Goal: Task Accomplishment & Management: Complete application form

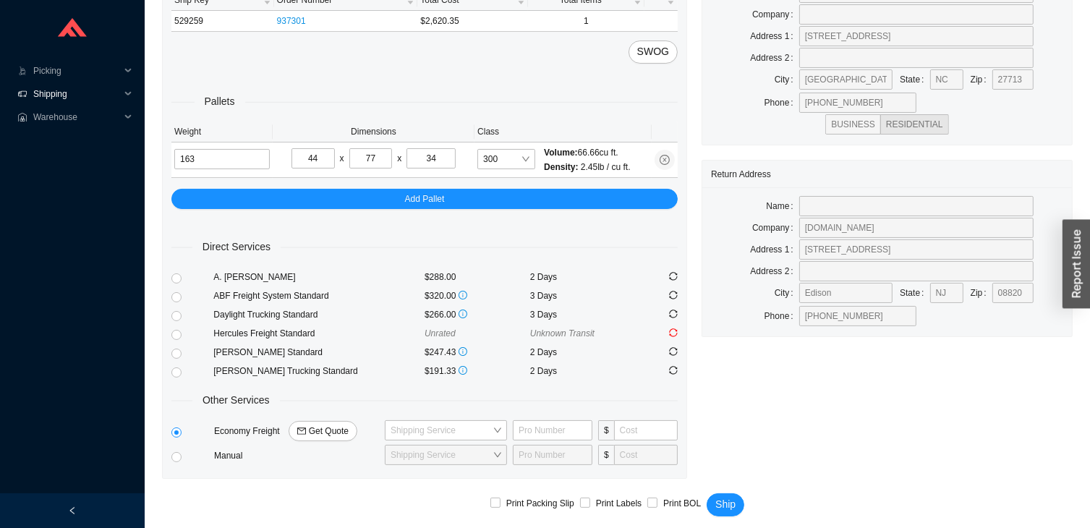
click at [92, 97] on span "Shipping" at bounding box center [76, 93] width 87 height 23
click at [69, 143] on link "Ship LTL" at bounding box center [52, 140] width 34 height 10
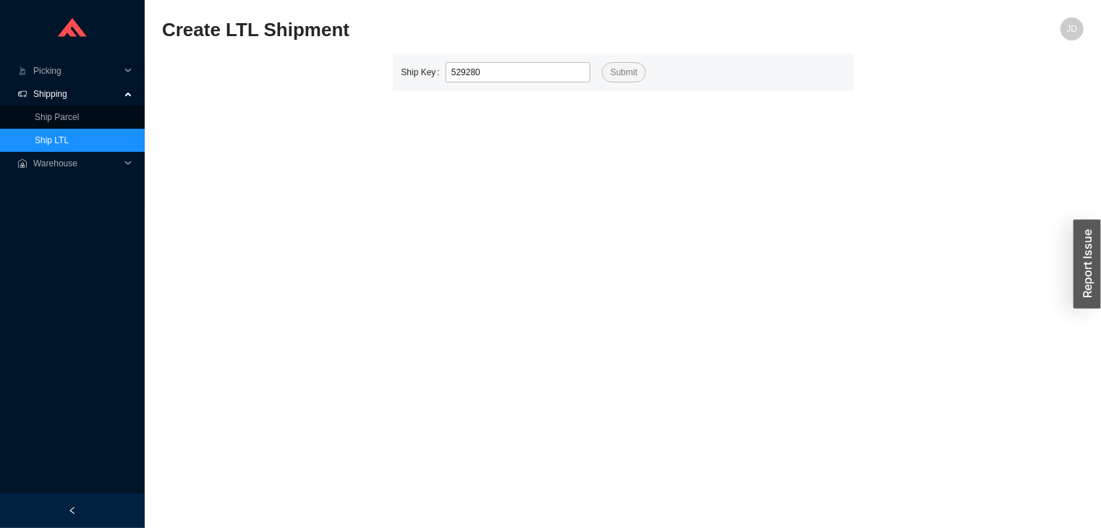
type input "529280"
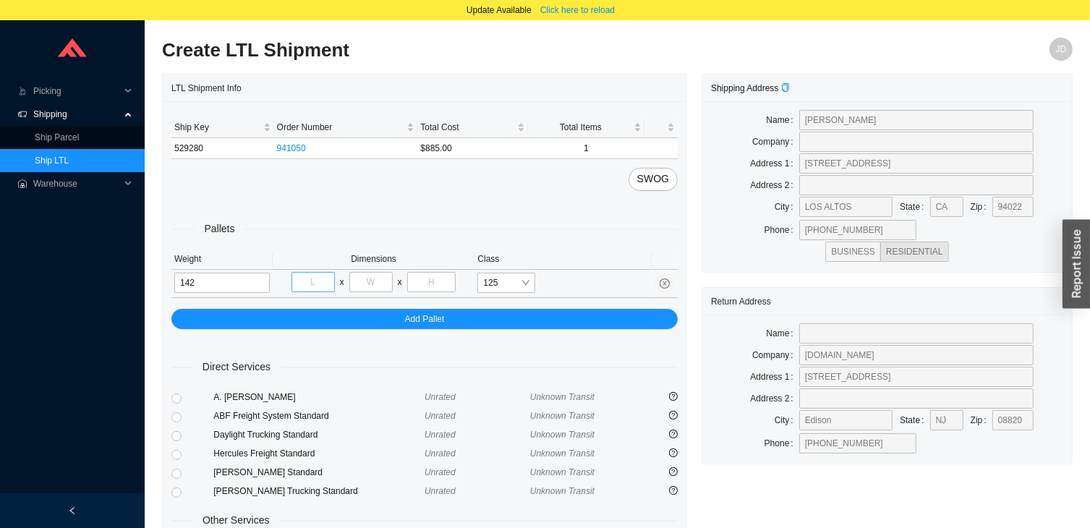
type input "142"
click at [305, 280] on input "tel" at bounding box center [313, 282] width 43 height 20
type input "48"
click at [368, 286] on input "tel" at bounding box center [370, 282] width 43 height 20
type input "32"
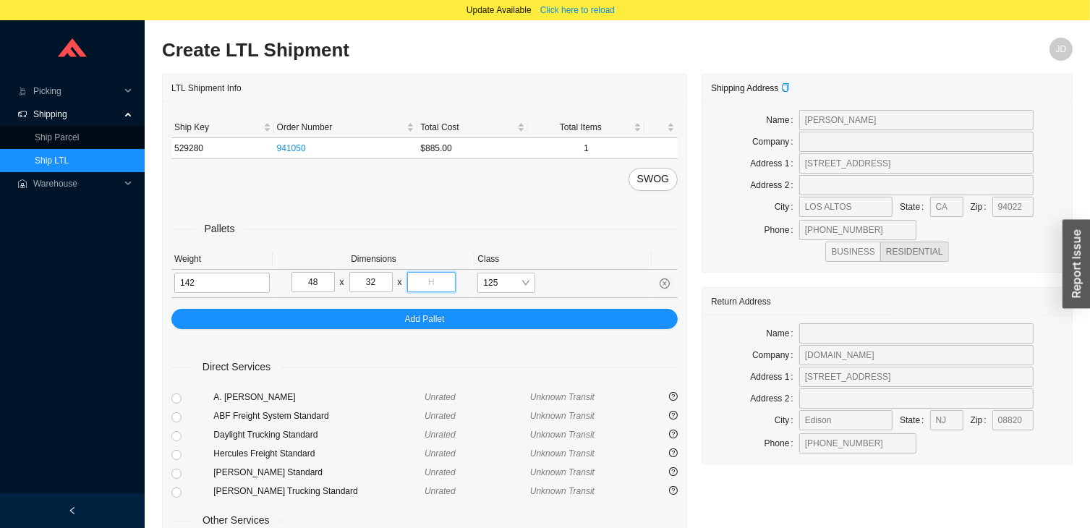
click at [438, 275] on input "tel" at bounding box center [431, 282] width 49 height 20
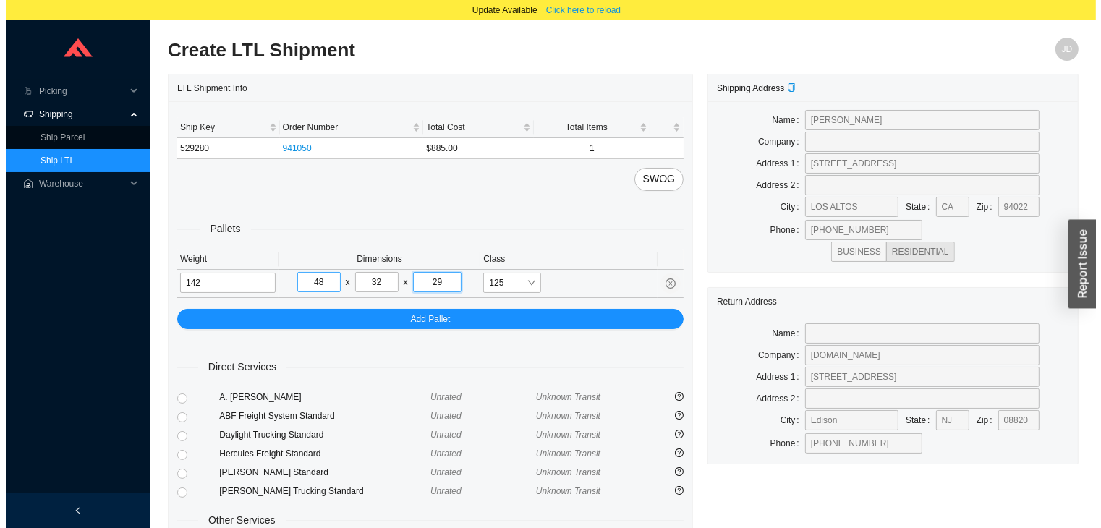
scroll to position [127, 0]
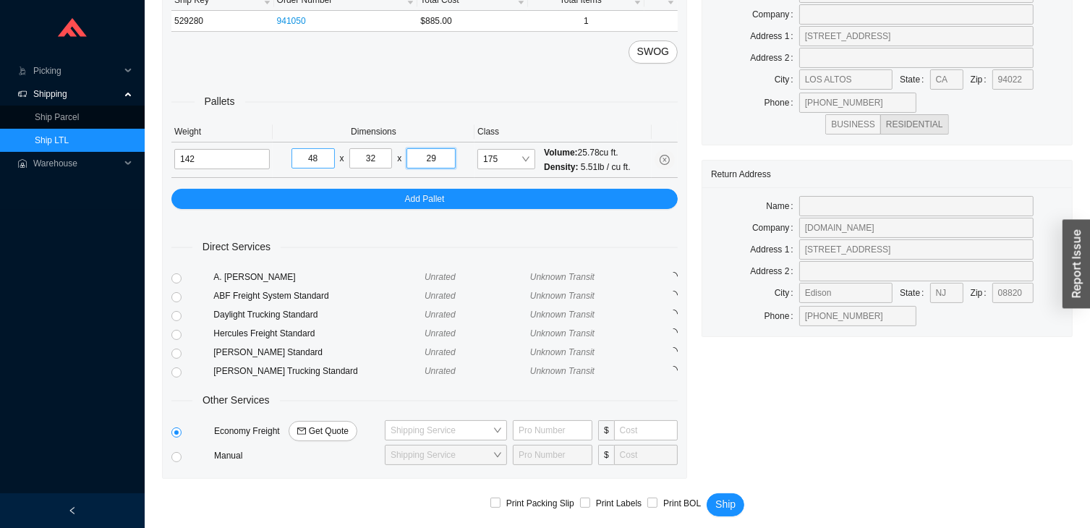
type input "29"
click at [330, 428] on span "Get Quote" at bounding box center [329, 431] width 40 height 14
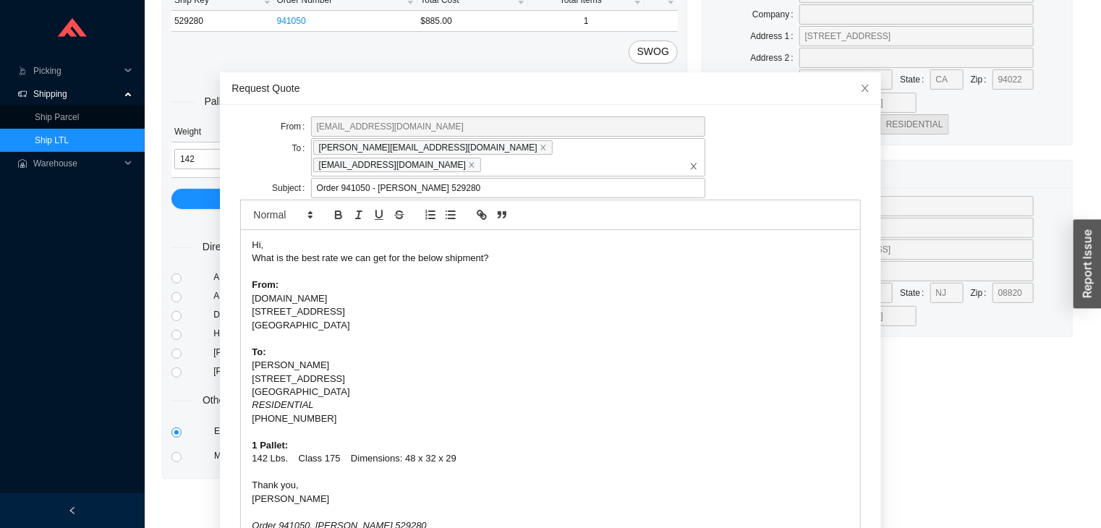
scroll to position [56, 0]
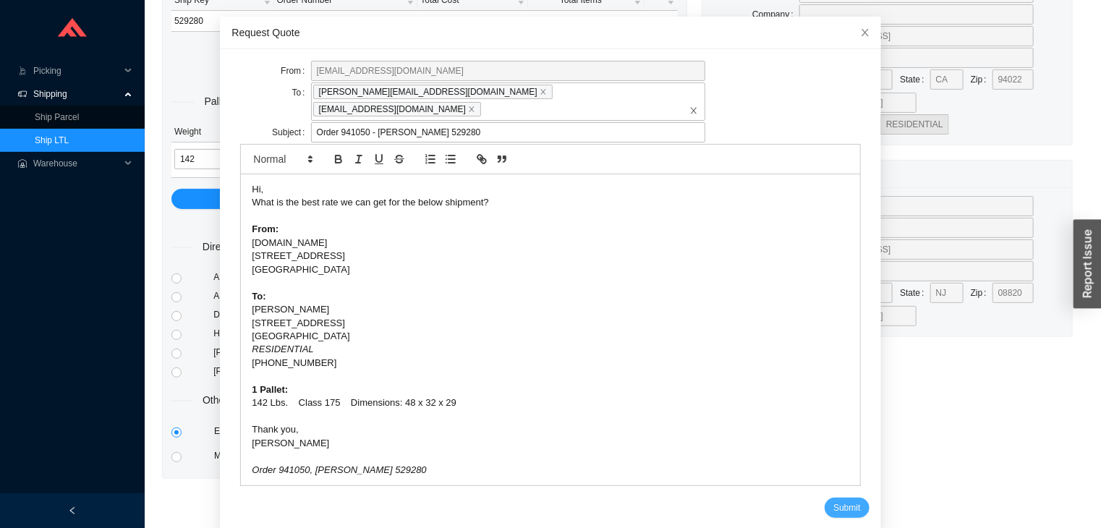
click at [825, 498] on button "Submit" at bounding box center [847, 508] width 44 height 20
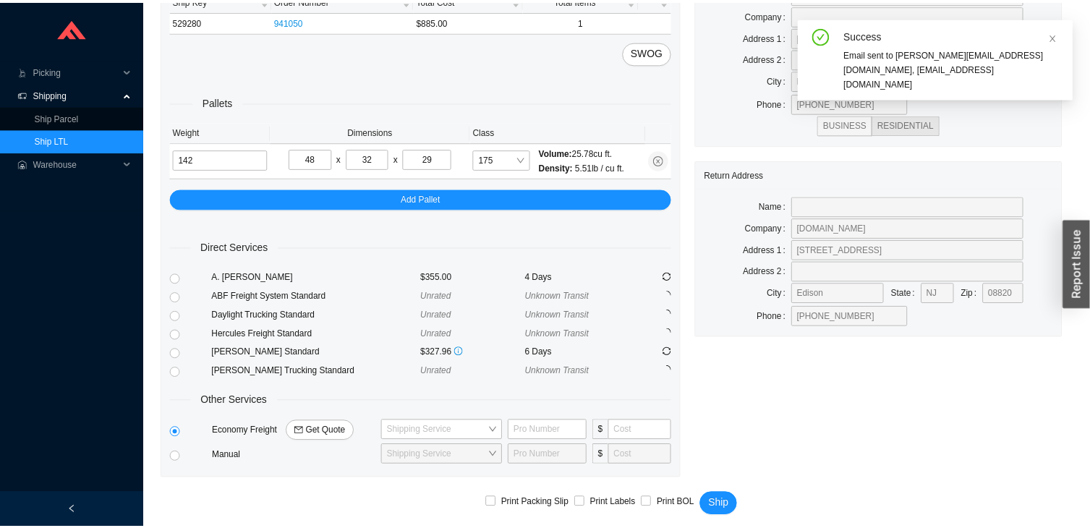
scroll to position [0, 0]
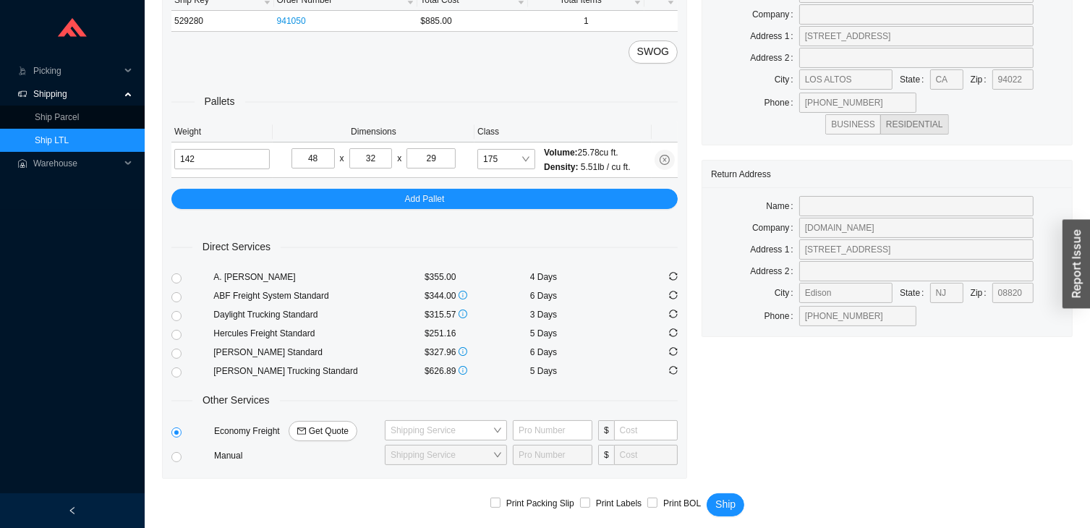
click at [69, 145] on link "Ship LTL" at bounding box center [52, 140] width 34 height 10
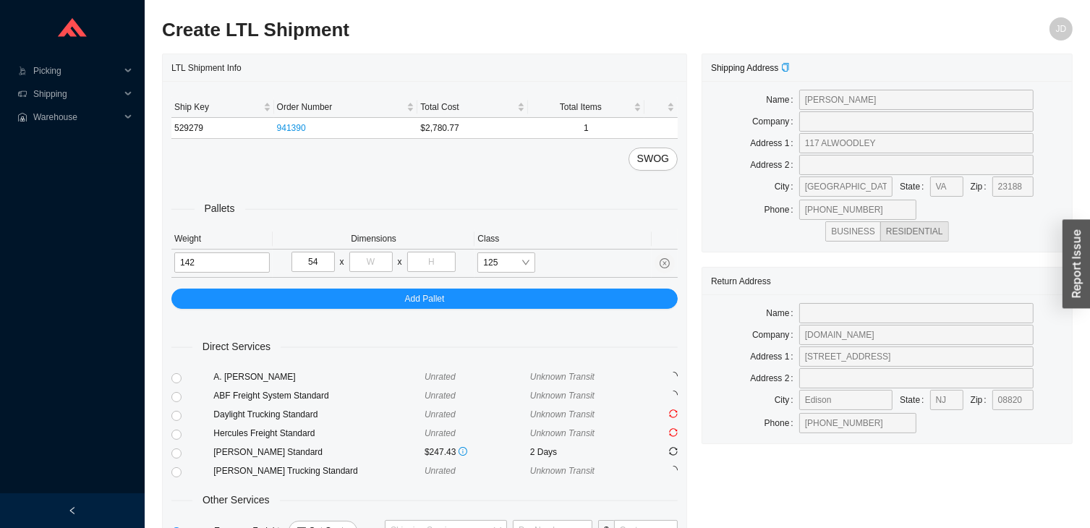
type input "54"
click at [368, 259] on input "tel" at bounding box center [370, 262] width 43 height 20
type input "24"
click at [433, 255] on input "tel" at bounding box center [431, 262] width 49 height 20
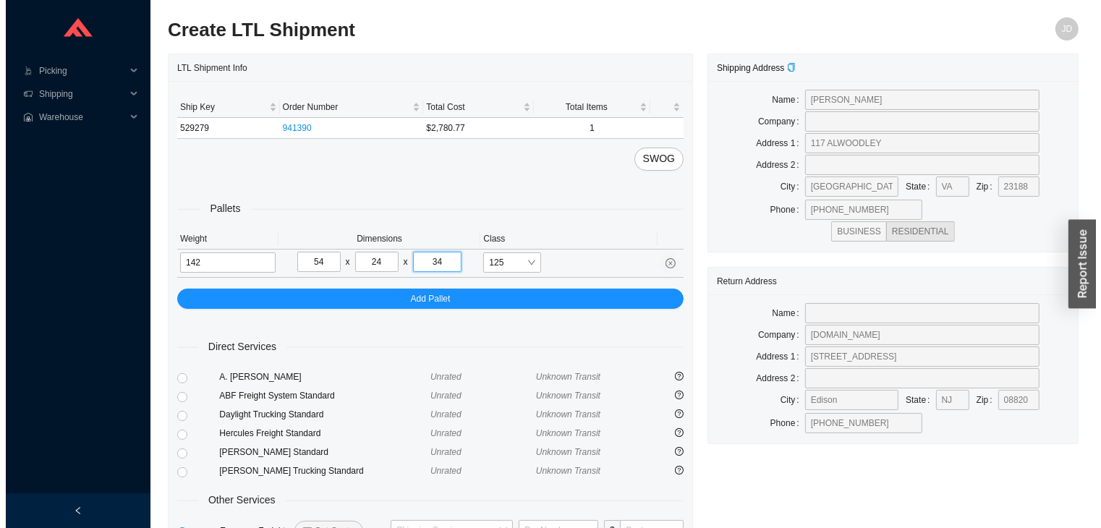
scroll to position [107, 0]
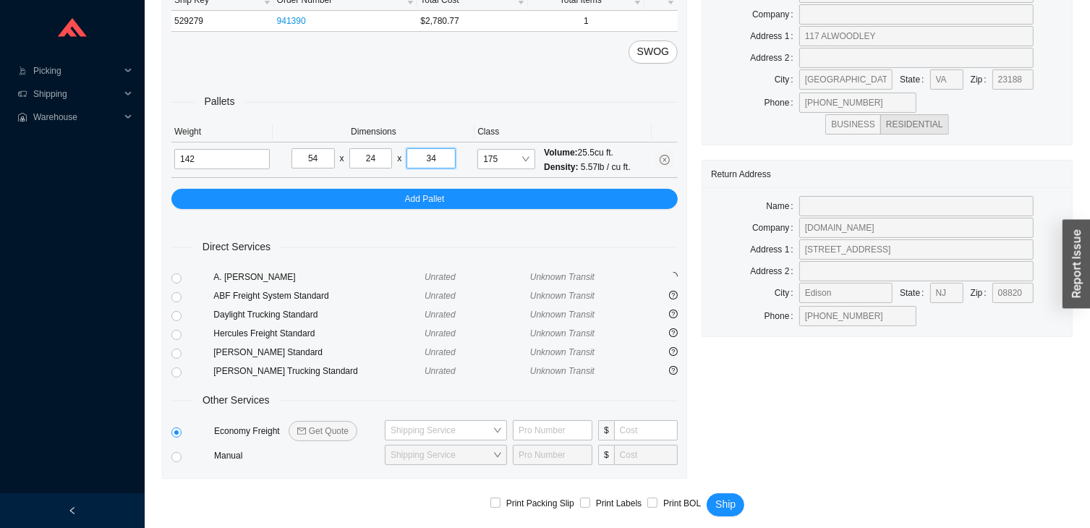
type input "34"
click at [332, 424] on span "Get Quote" at bounding box center [329, 431] width 40 height 14
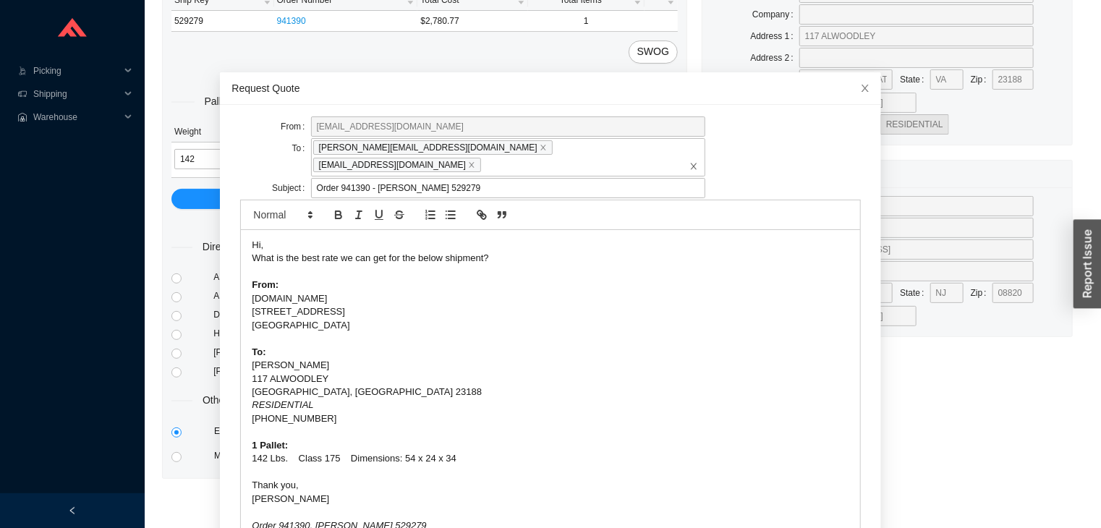
scroll to position [56, 0]
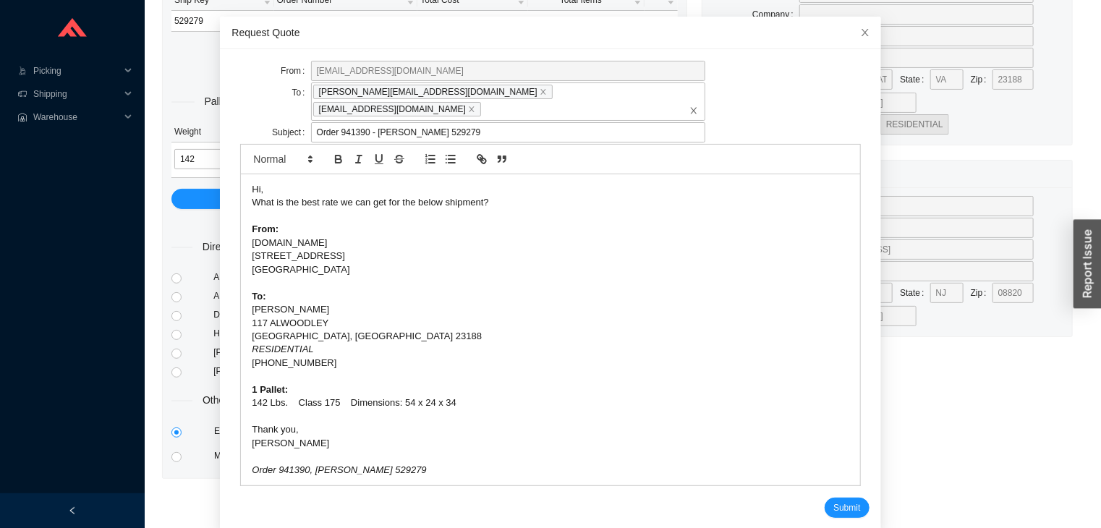
click at [830, 464] on div "Hi, What is the best rate we can get for the below shipment? From: [DOMAIN_NAME…" at bounding box center [550, 329] width 619 height 311
click at [833, 501] on span "Submit" at bounding box center [846, 508] width 27 height 14
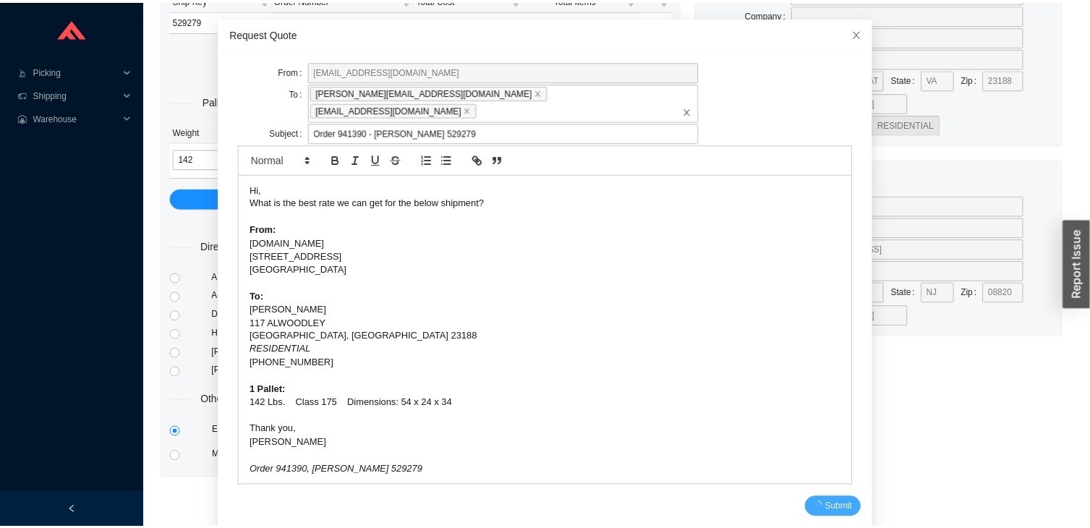
scroll to position [0, 0]
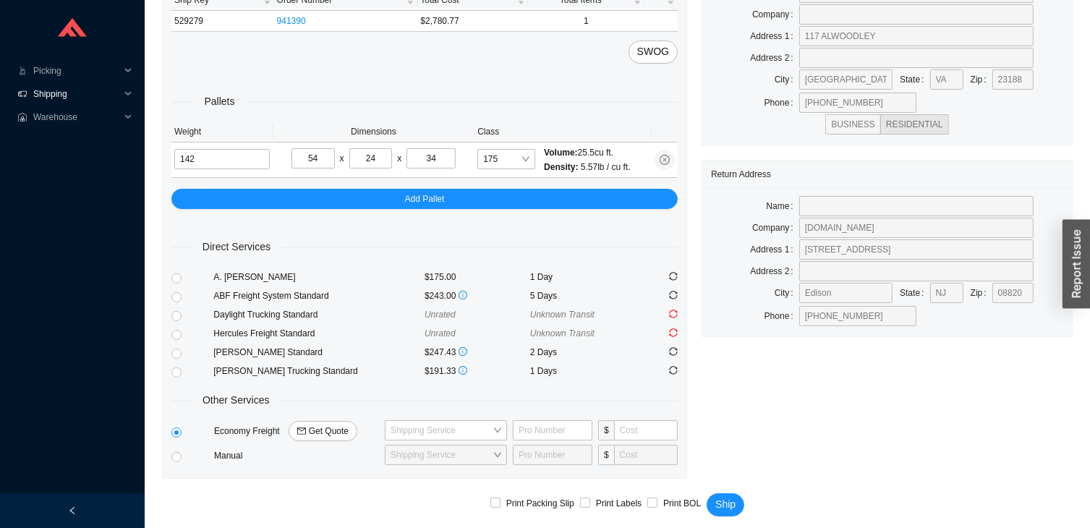
click at [83, 93] on span "Shipping" at bounding box center [76, 93] width 87 height 23
click at [69, 145] on link "Ship LTL" at bounding box center [52, 140] width 34 height 10
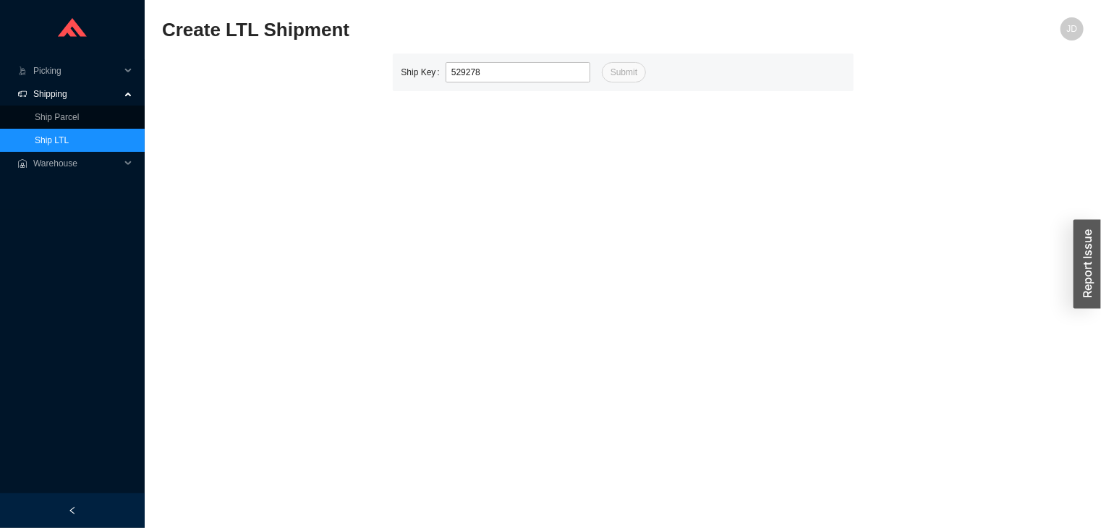
type input "529278"
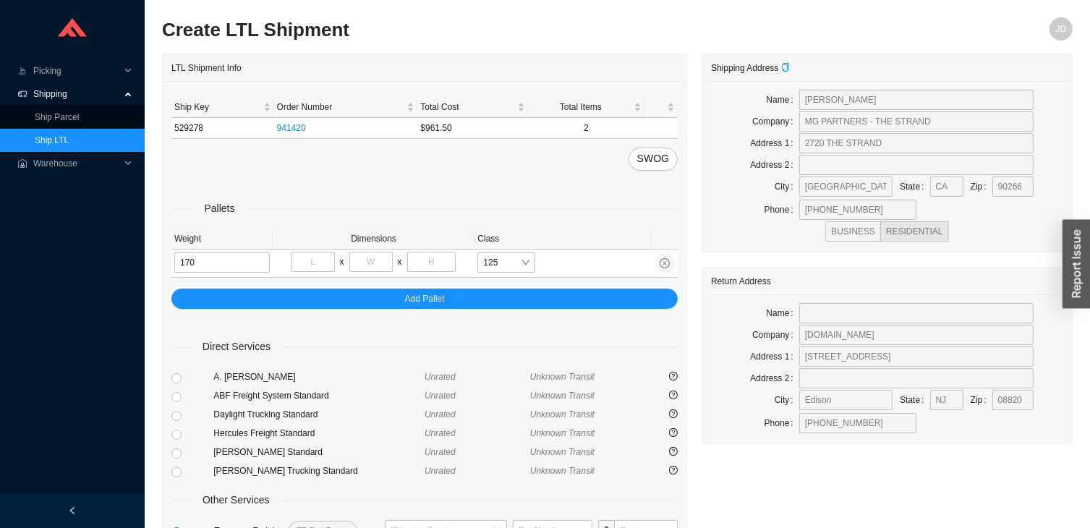
type input "170"
click at [318, 262] on input "tel" at bounding box center [313, 262] width 43 height 20
type input "40"
click at [375, 260] on input "tel" at bounding box center [370, 262] width 43 height 20
type input "72"
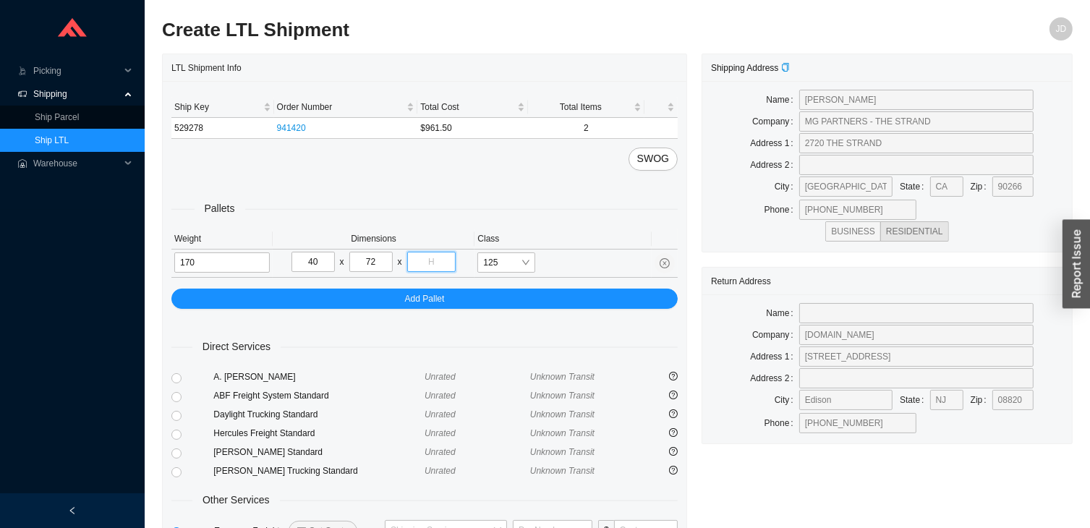
click at [430, 264] on input "tel" at bounding box center [431, 262] width 49 height 20
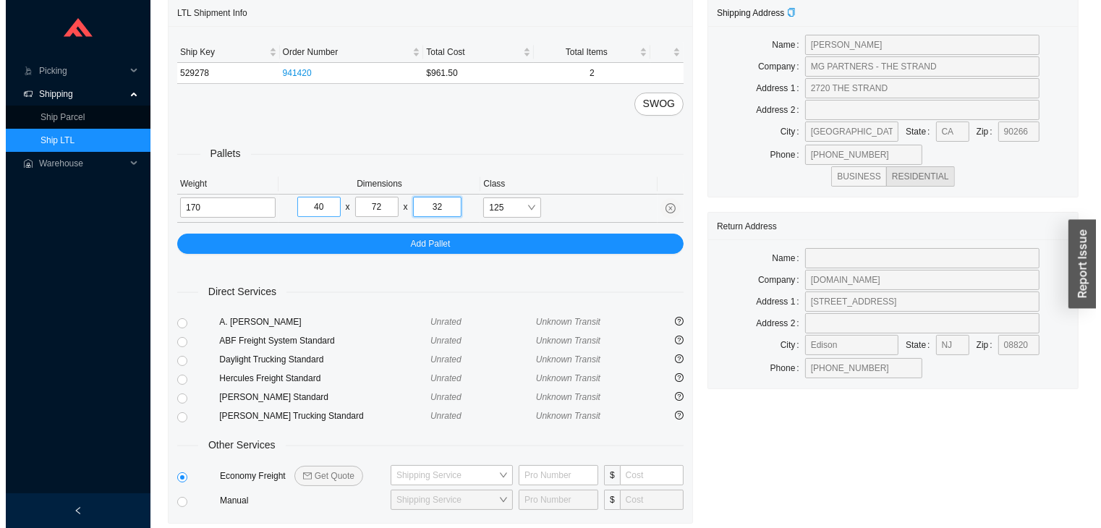
scroll to position [107, 0]
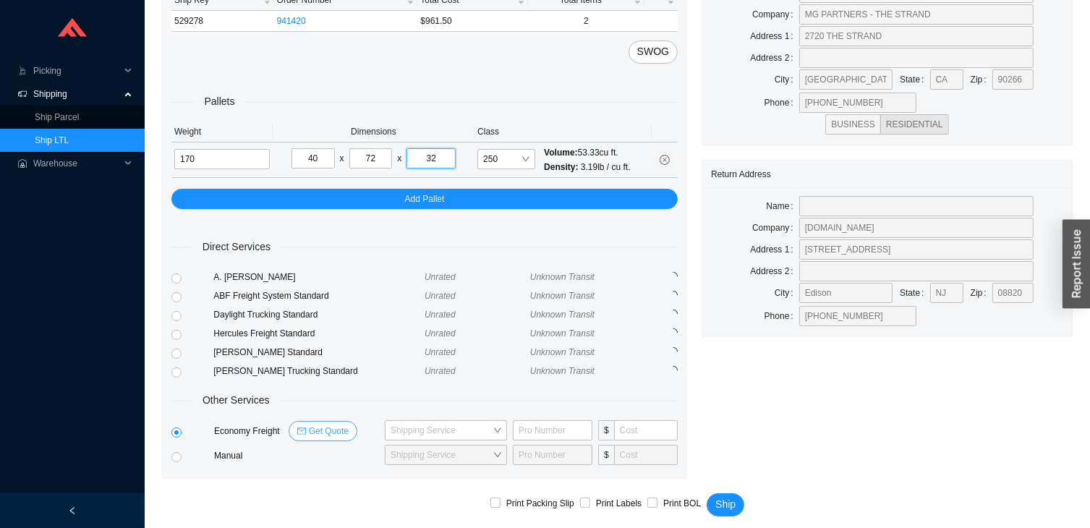
type input "32"
click at [330, 428] on span "Get Quote" at bounding box center [329, 431] width 40 height 14
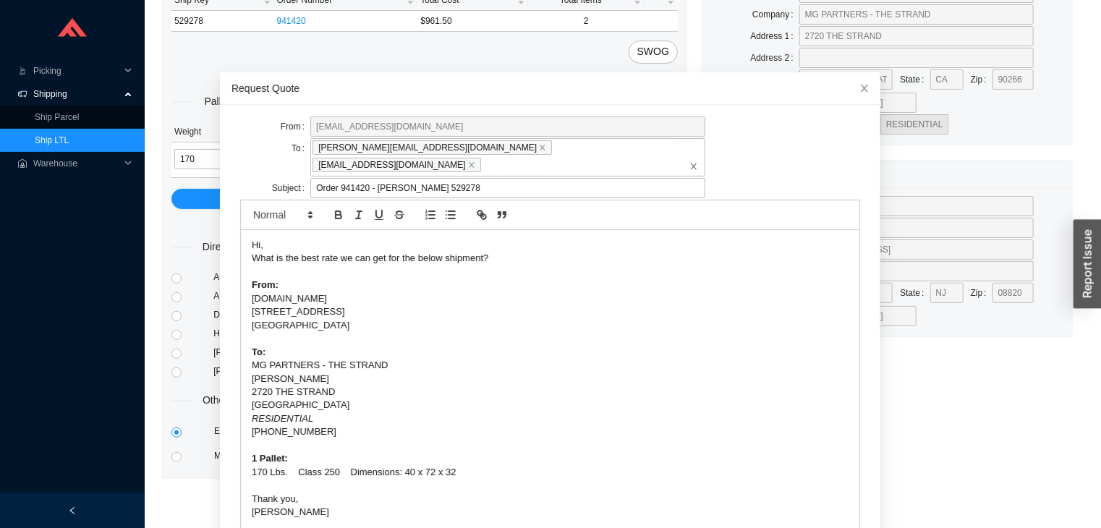
scroll to position [69, 0]
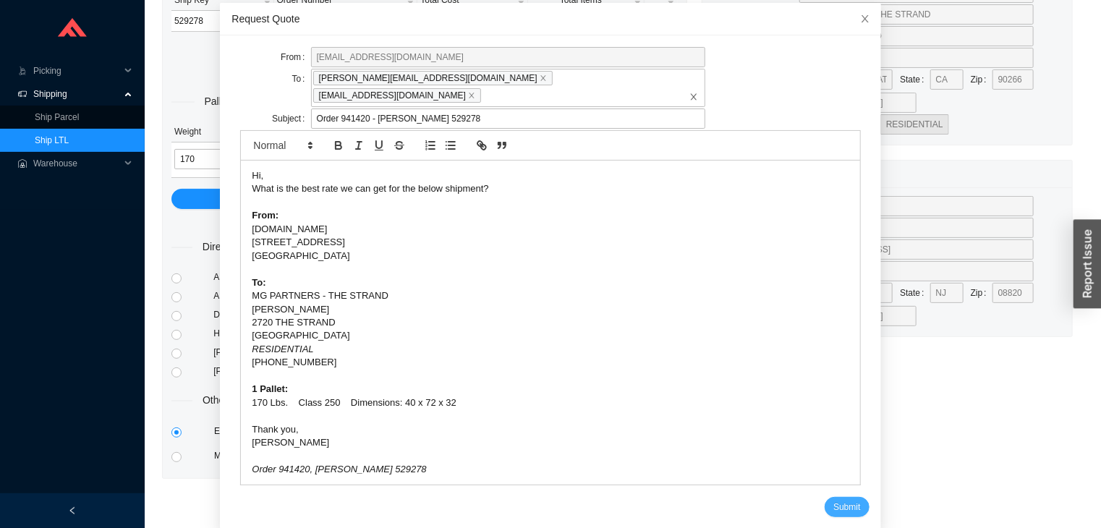
click at [833, 500] on span "Submit" at bounding box center [846, 507] width 27 height 14
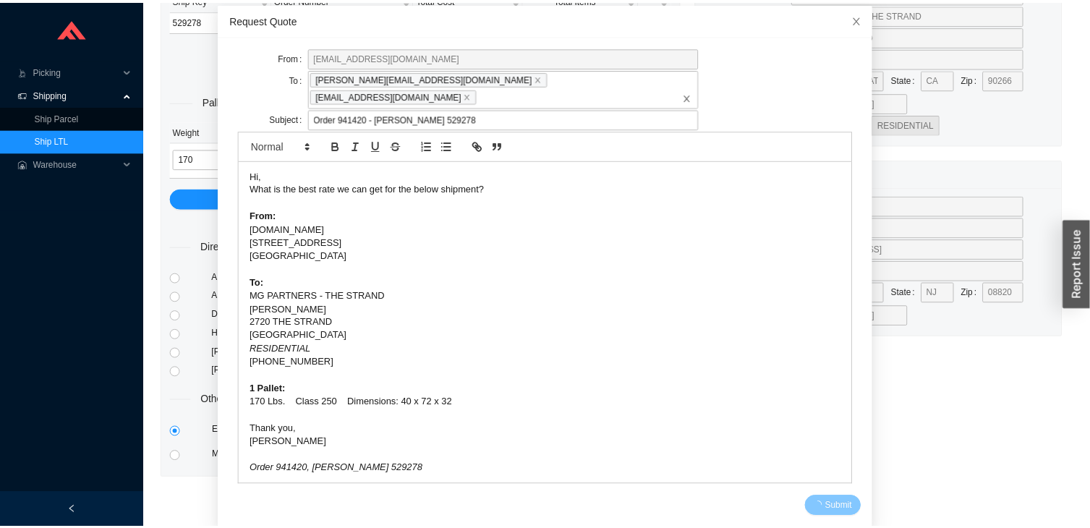
scroll to position [0, 0]
